Goal: Find specific page/section: Find specific page/section

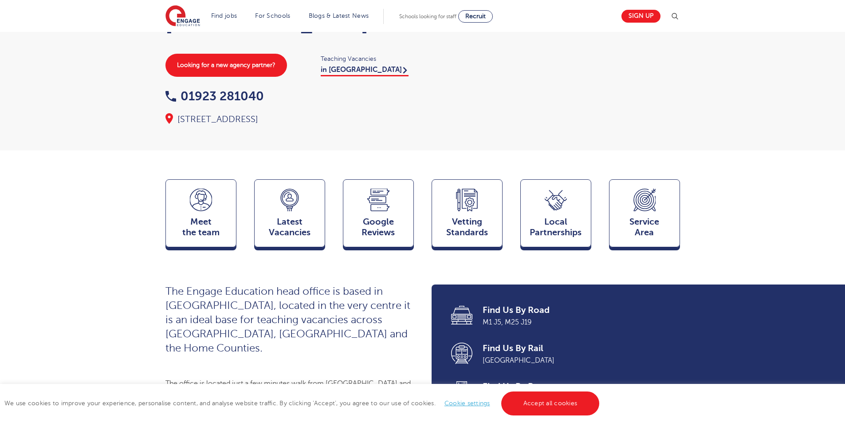
scroll to position [177, 0]
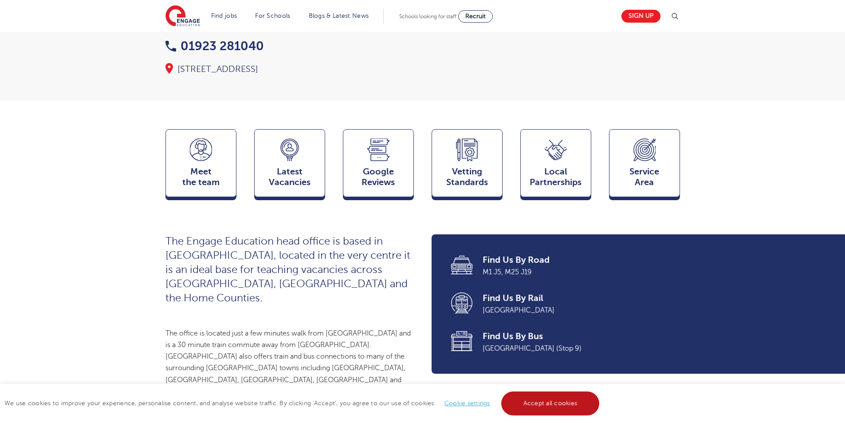
click at [538, 398] on link "Accept all cookies" at bounding box center [550, 403] width 98 height 24
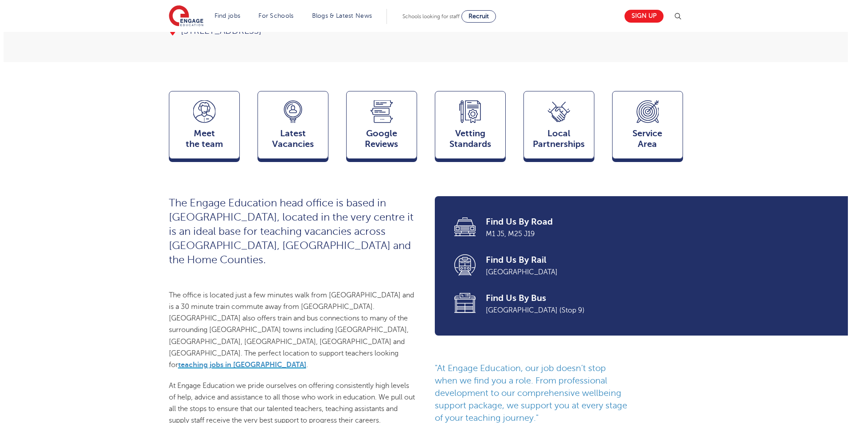
scroll to position [0, 0]
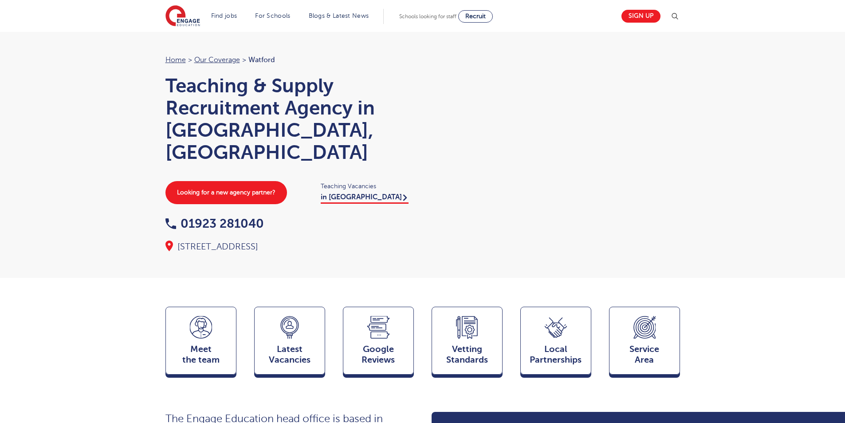
click at [679, 15] on img at bounding box center [674, 16] width 11 height 11
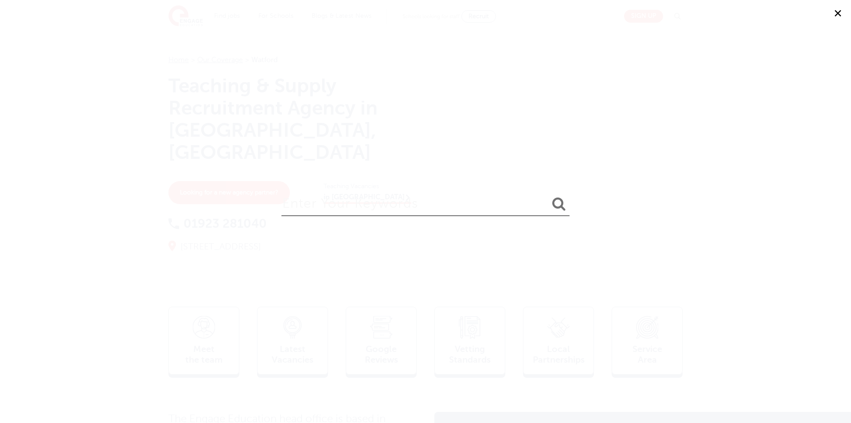
click at [485, 208] on input "search" at bounding box center [426, 201] width 288 height 29
type input "sign in"
click at [549, 196] on button "submit" at bounding box center [559, 204] width 21 height 16
